Goal: Find specific page/section: Find specific page/section

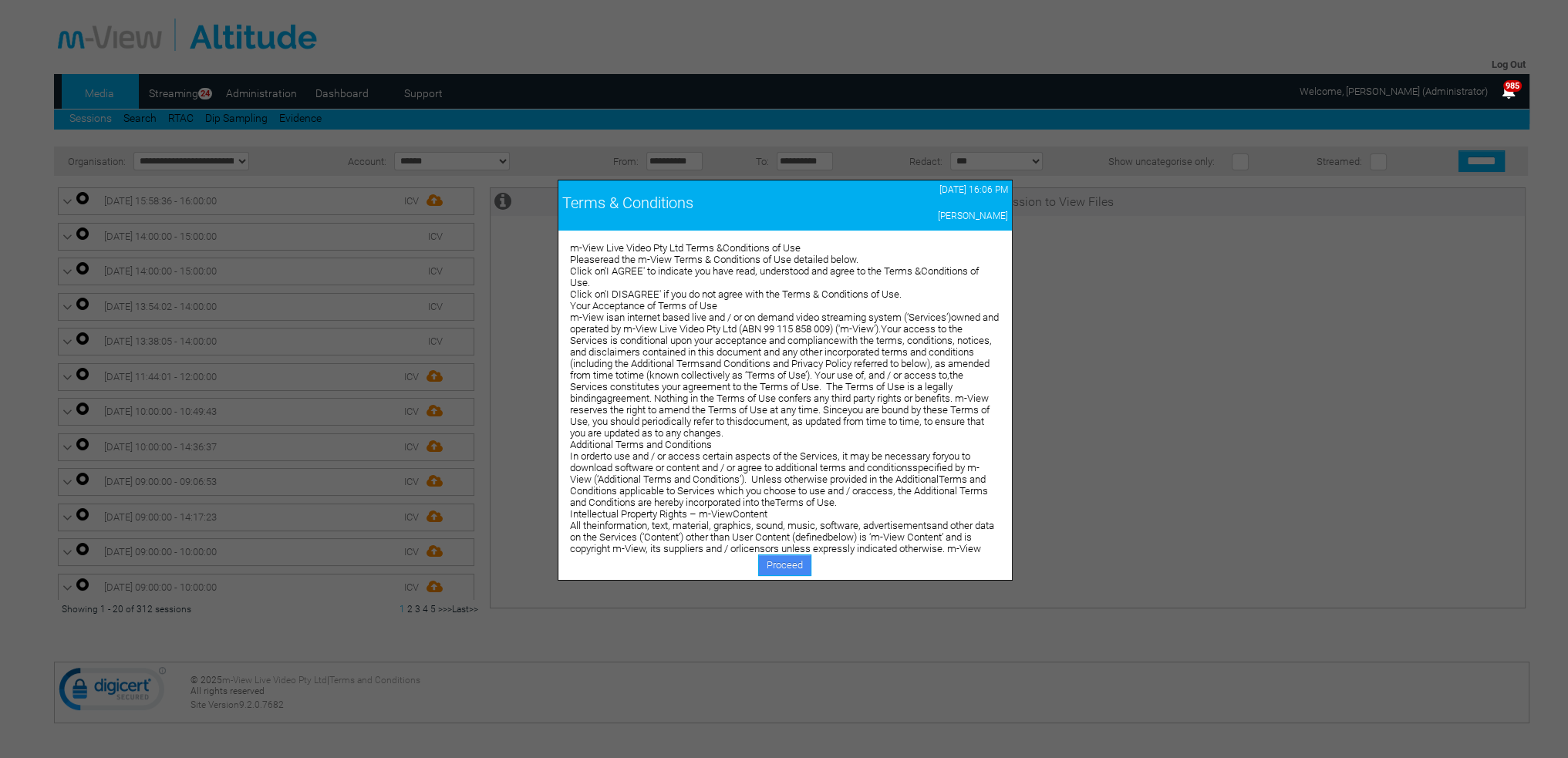
click at [772, 567] on link "Proceed" at bounding box center [784, 565] width 53 height 22
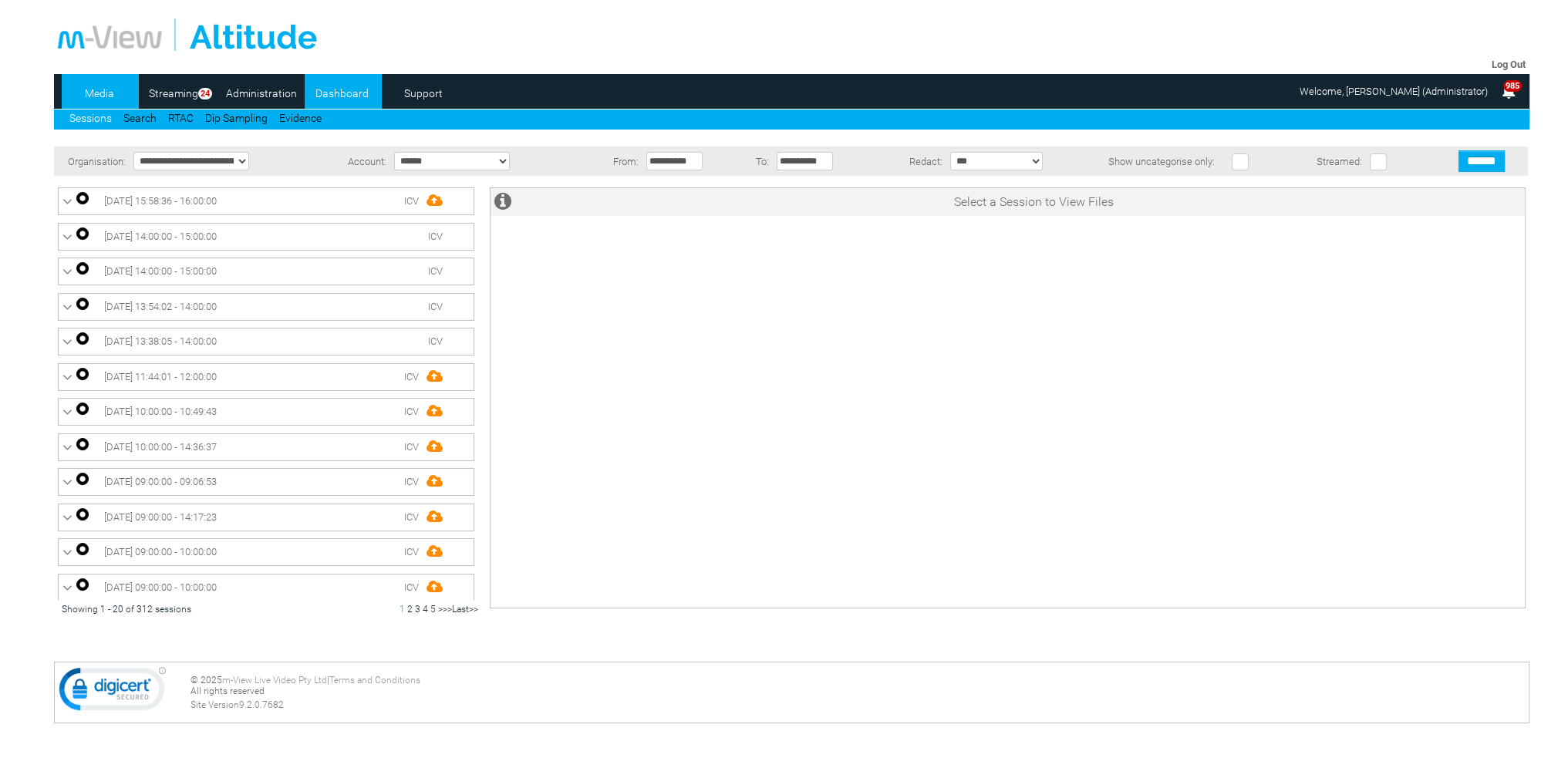
click at [346, 91] on link "Dashboard" at bounding box center [342, 93] width 75 height 23
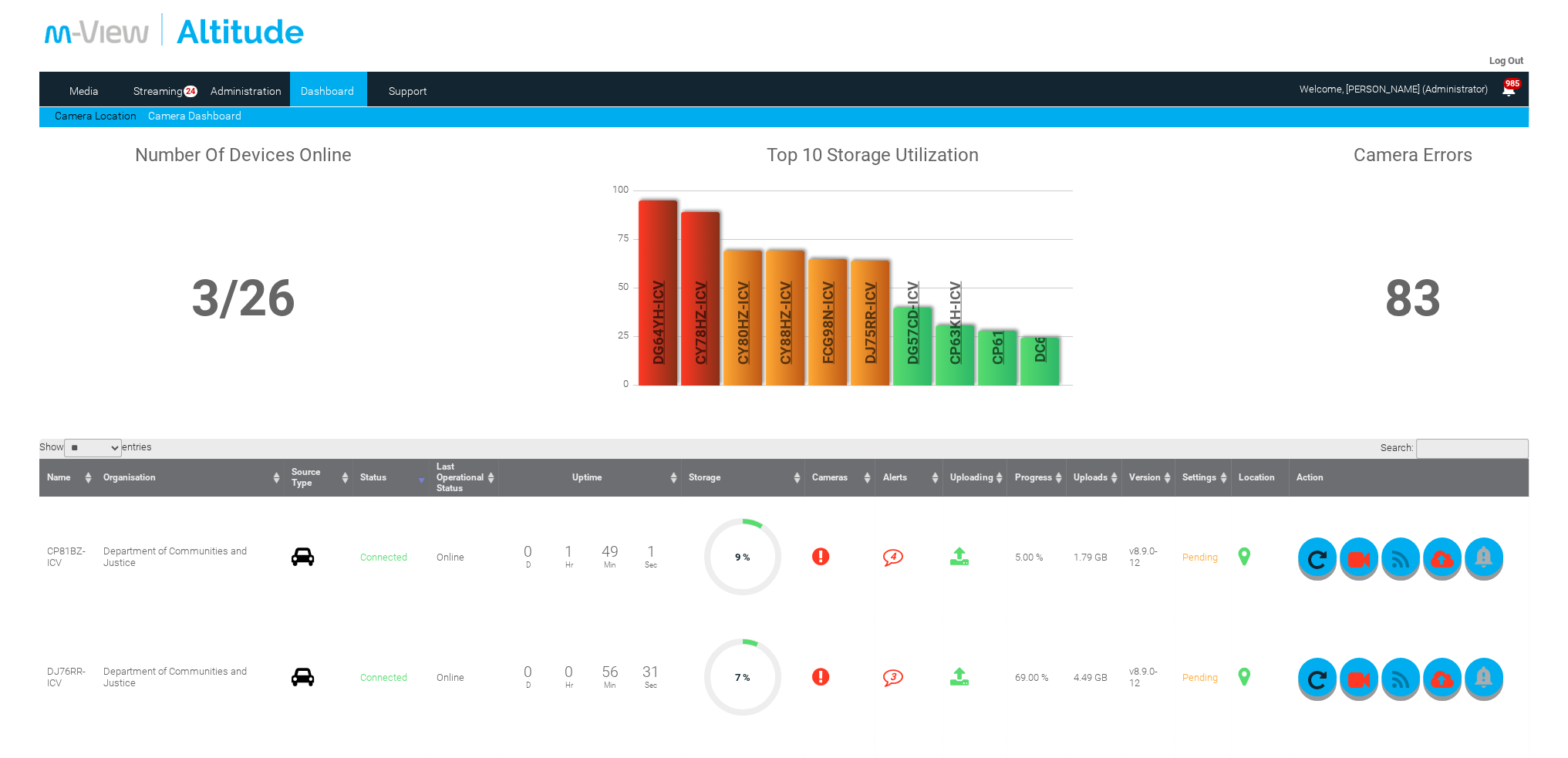
click at [185, 113] on link "Camera Dashboard" at bounding box center [194, 115] width 93 height 12
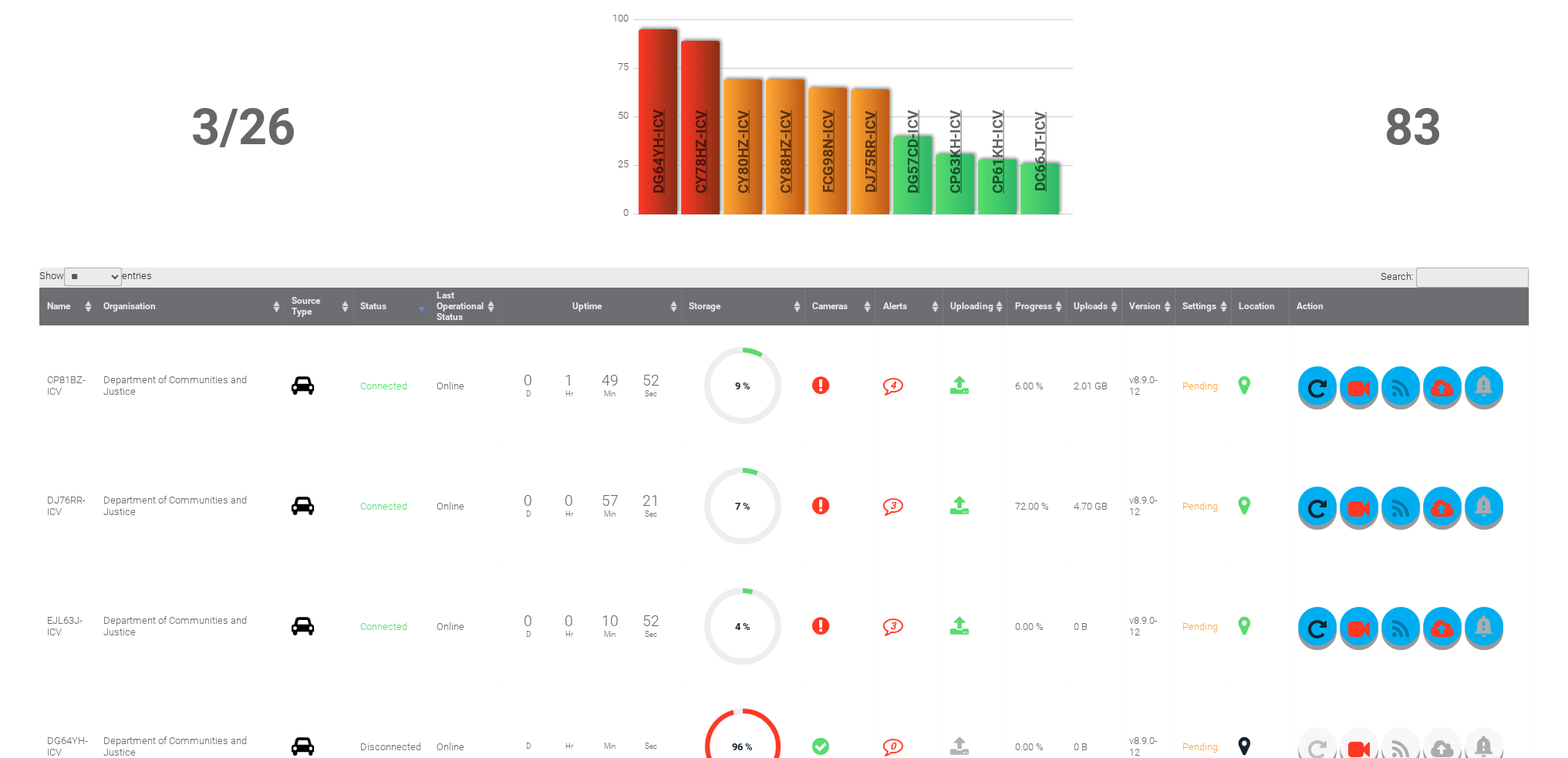
scroll to position [231, 0]
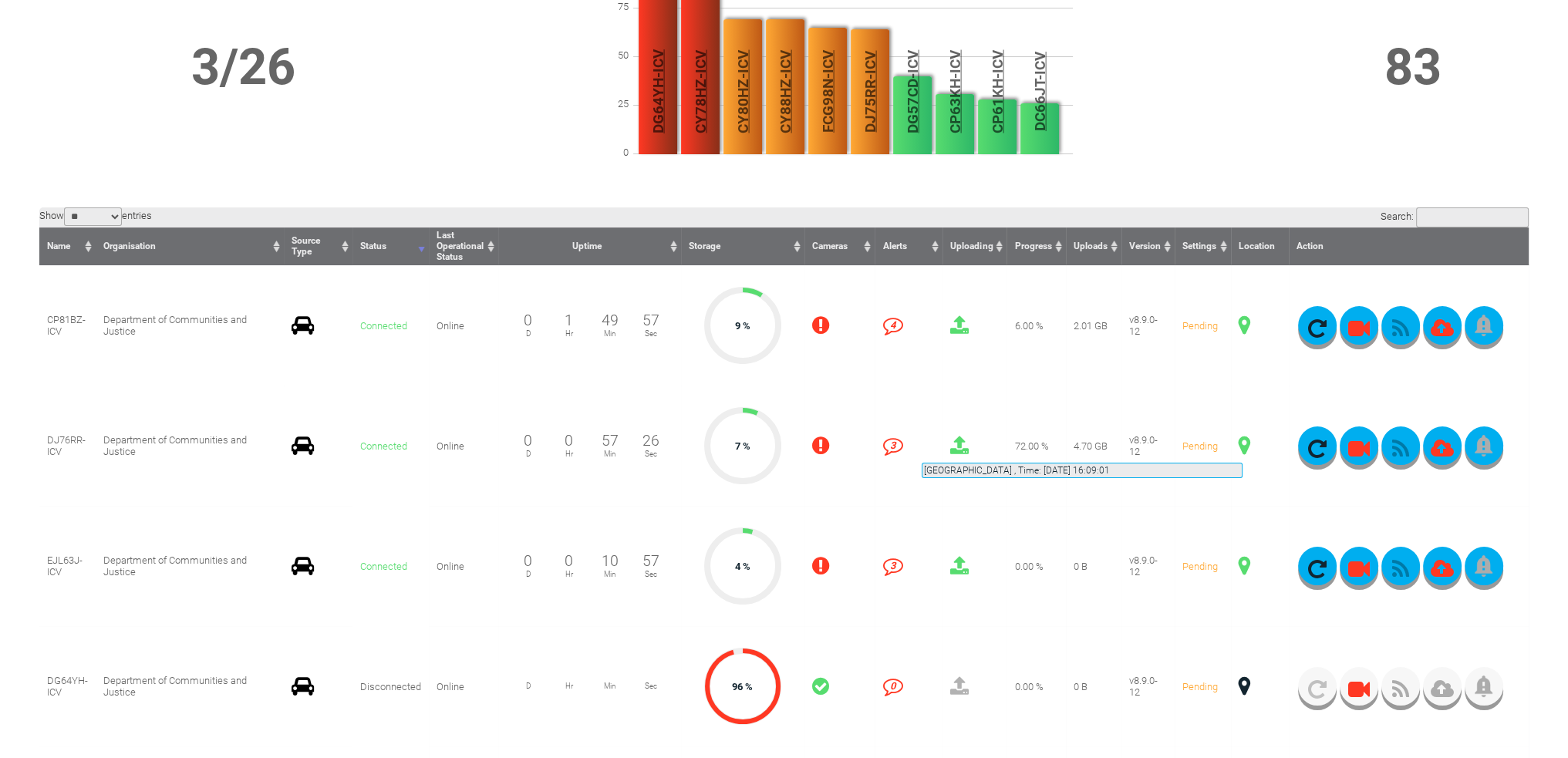
click at [1243, 445] on span at bounding box center [1244, 445] width 11 height 20
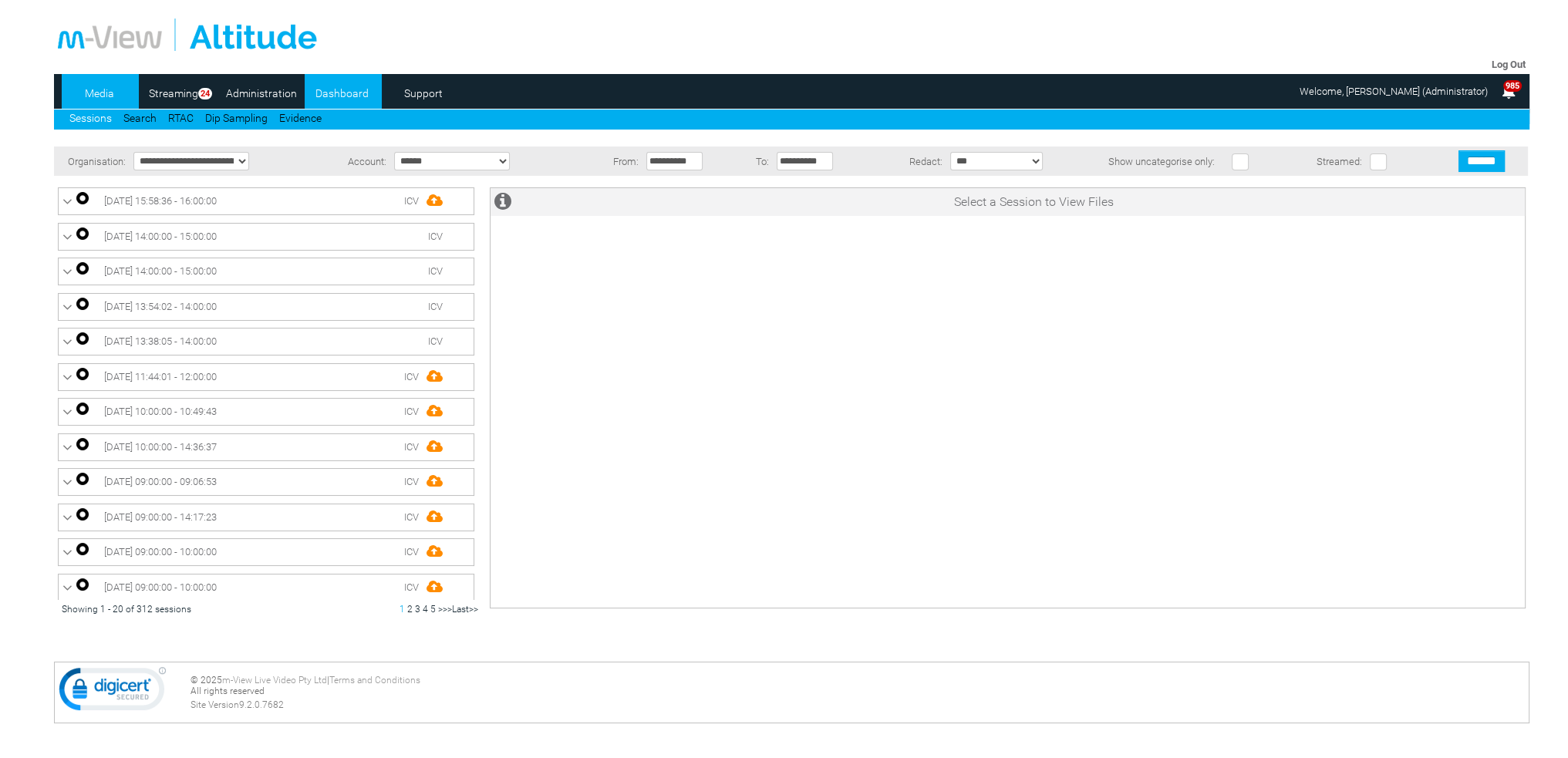
click at [325, 96] on link "Dashboard" at bounding box center [342, 93] width 75 height 23
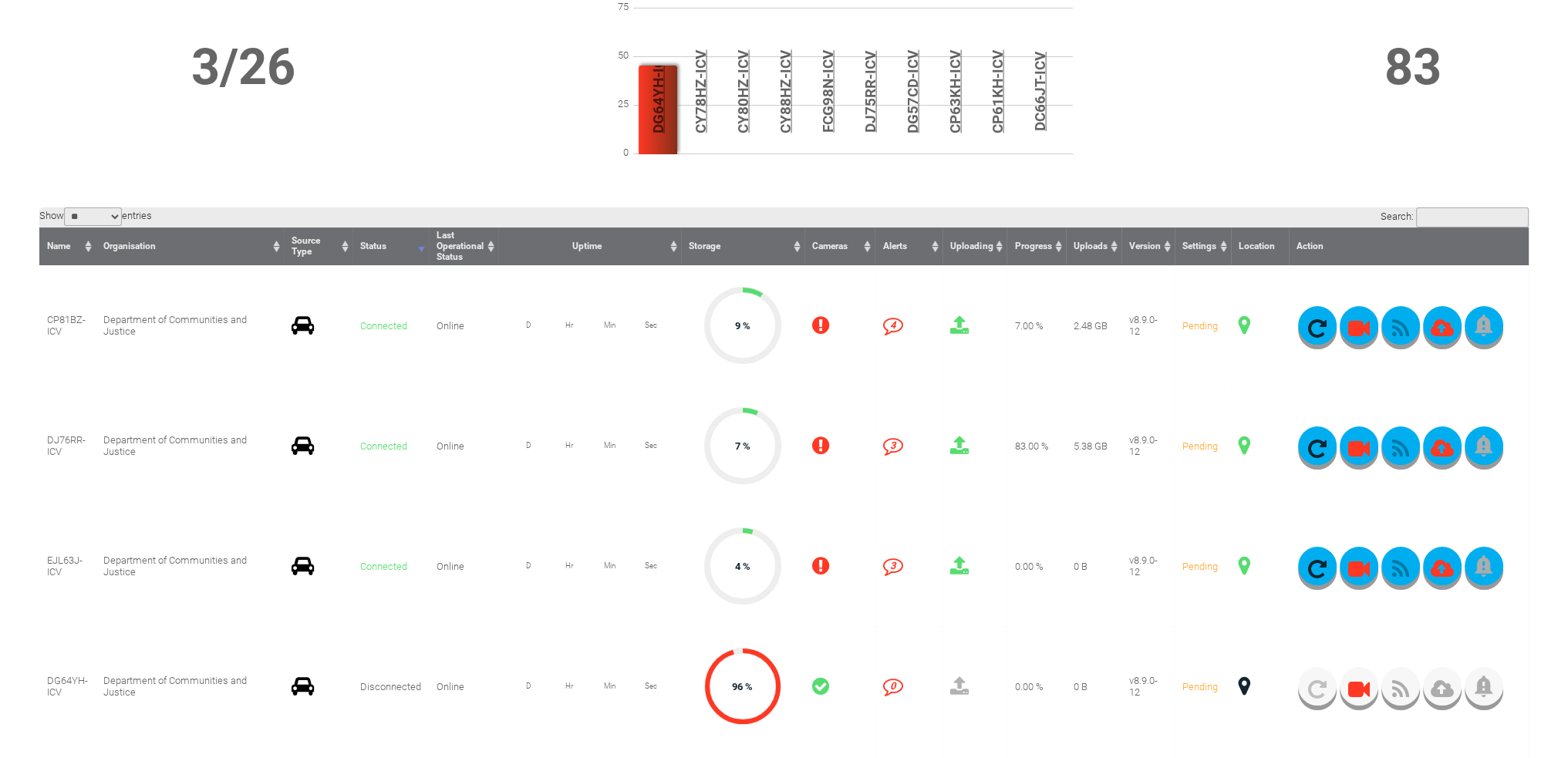
scroll to position [231, 0]
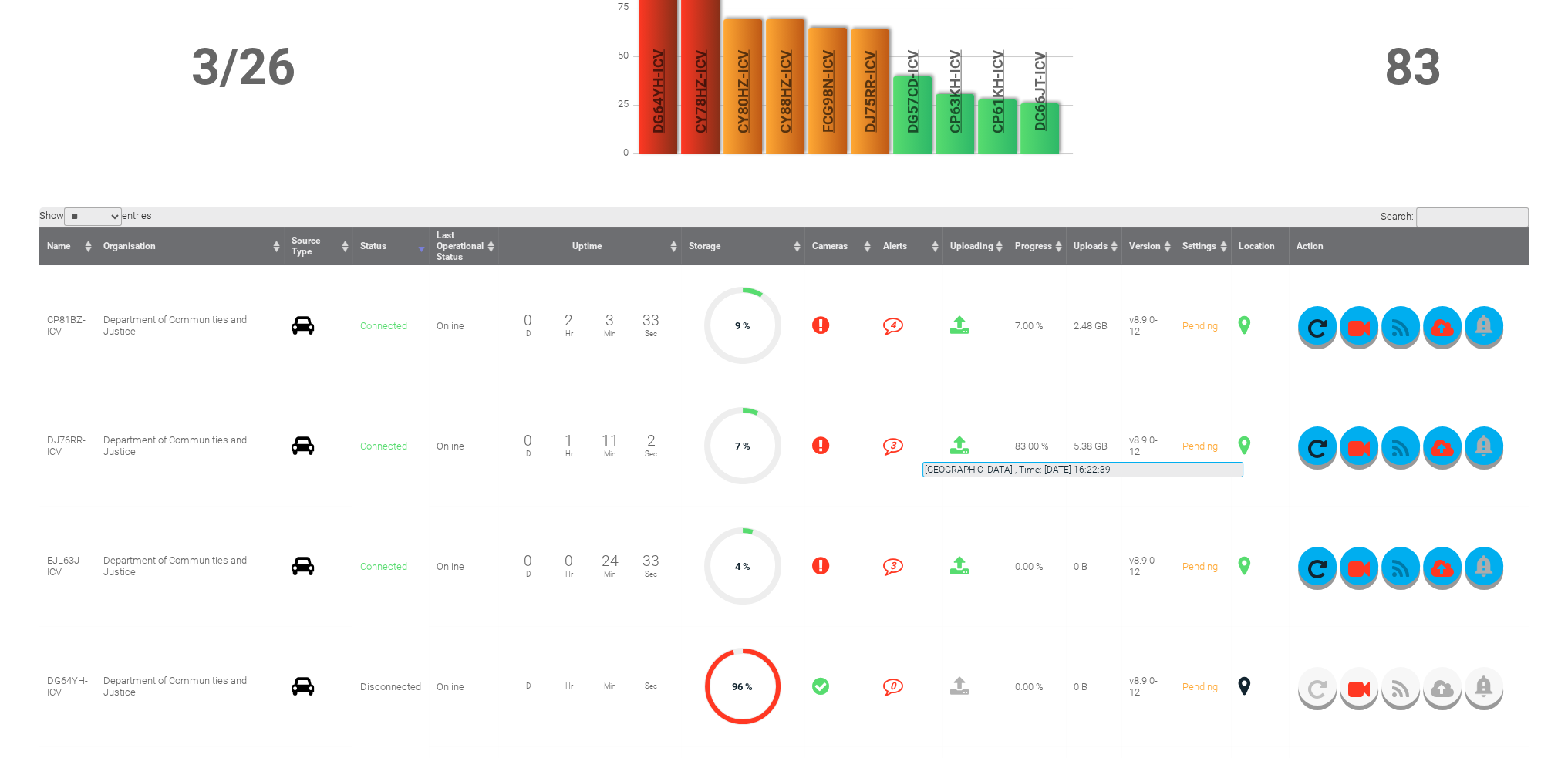
click at [1243, 444] on span at bounding box center [1244, 445] width 11 height 20
